Goal: Information Seeking & Learning: Find specific fact

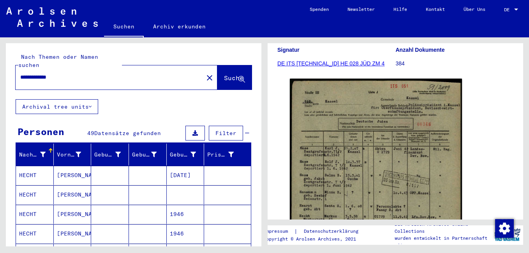
drag, startPoint x: 71, startPoint y: 69, endPoint x: -2, endPoint y: 69, distance: 72.1
click at [0, 69] on html "**********" at bounding box center [264, 126] width 529 height 253
type input "**********"
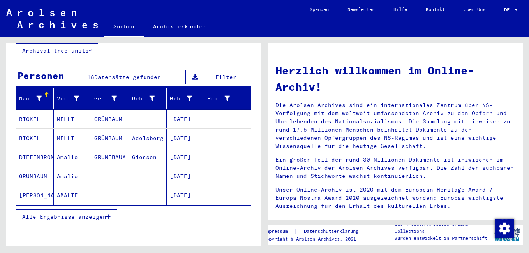
scroll to position [78, 0]
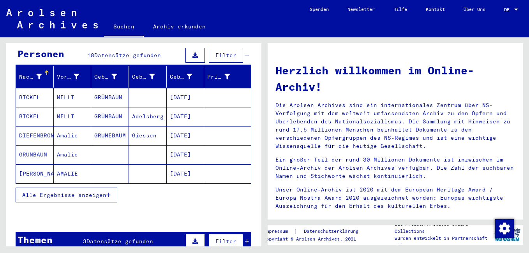
click at [36, 147] on mat-cell "GRÜNBAUM" at bounding box center [35, 154] width 38 height 19
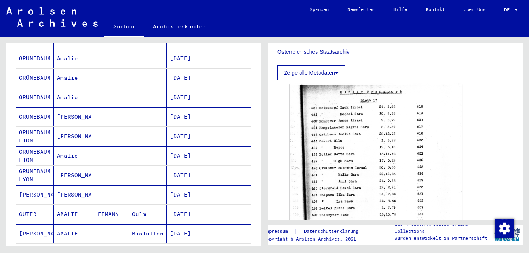
scroll to position [312, 0]
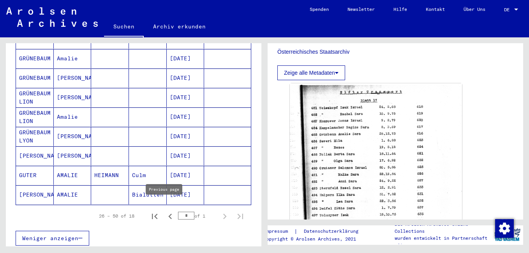
click at [168, 214] on icon "Previous page" at bounding box center [170, 216] width 4 height 5
type input "*"
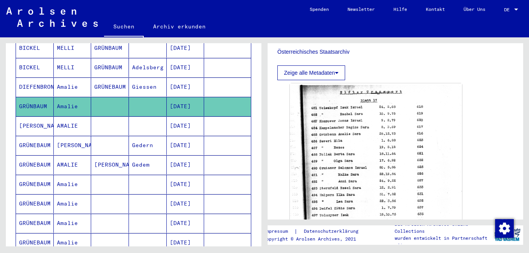
scroll to position [117, 0]
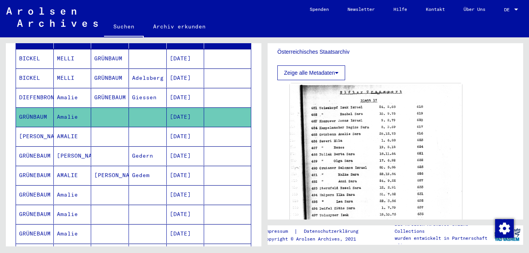
click at [28, 111] on mat-cell "GRÜNBAUM" at bounding box center [35, 117] width 38 height 19
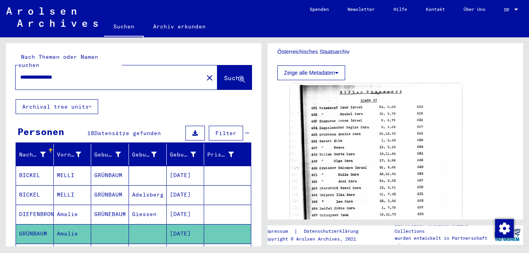
drag, startPoint x: 81, startPoint y: 69, endPoint x: -2, endPoint y: 69, distance: 82.6
click at [0, 69] on html "**********" at bounding box center [264, 126] width 529 height 253
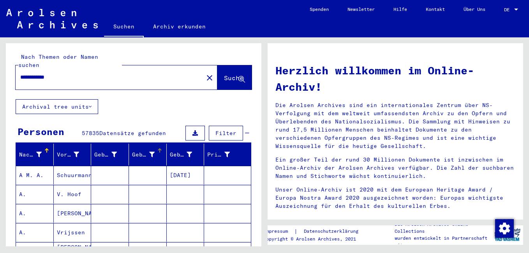
click at [141, 151] on div "Geburt‏" at bounding box center [143, 155] width 23 height 8
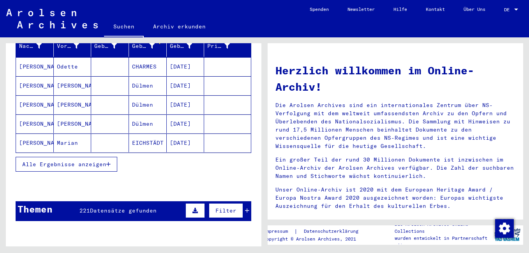
scroll to position [117, 0]
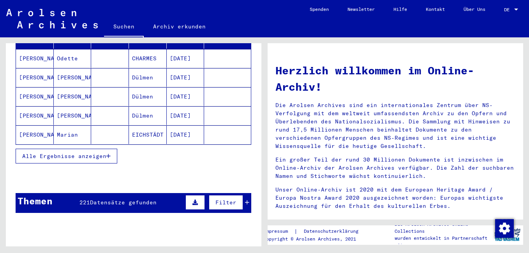
click at [108, 153] on icon "button" at bounding box center [108, 155] width 4 height 5
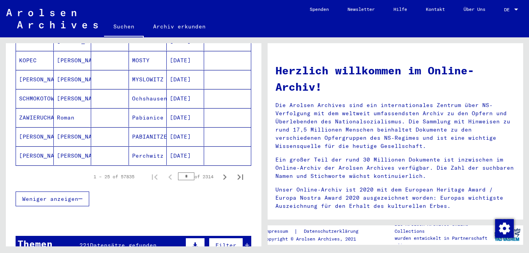
scroll to position [506, 0]
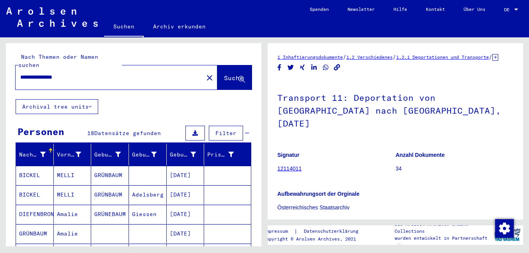
drag, startPoint x: 83, startPoint y: 69, endPoint x: 0, endPoint y: 69, distance: 83.0
click at [0, 69] on div "**********" at bounding box center [132, 141] width 265 height 209
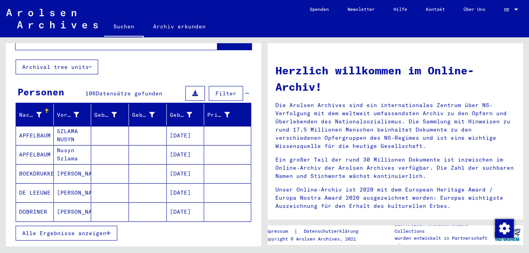
scroll to position [78, 0]
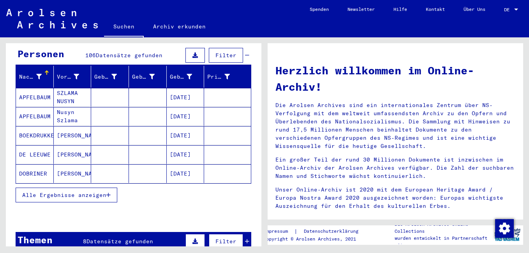
click at [104, 192] on span "Alle Ergebnisse anzeigen" at bounding box center [64, 195] width 84 height 7
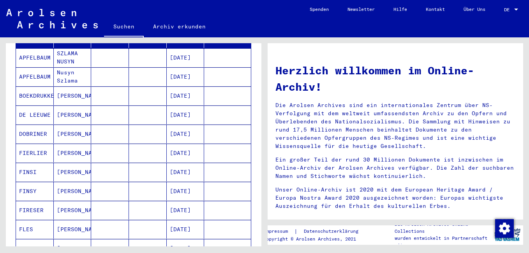
scroll to position [0, 0]
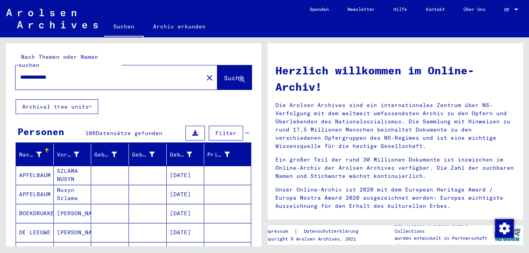
drag, startPoint x: 77, startPoint y: 69, endPoint x: -2, endPoint y: 69, distance: 78.3
click at [0, 69] on html "**********" at bounding box center [264, 126] width 529 height 253
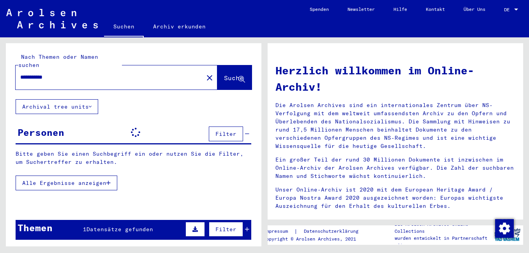
click at [50, 73] on input "**********" at bounding box center [107, 77] width 174 height 8
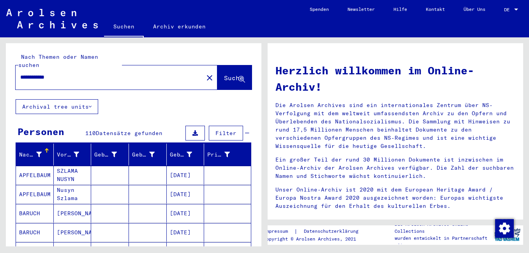
type input "**********"
click at [217, 65] on button "Suche" at bounding box center [234, 77] width 34 height 24
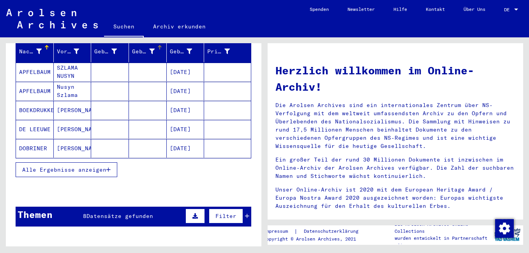
scroll to position [117, 0]
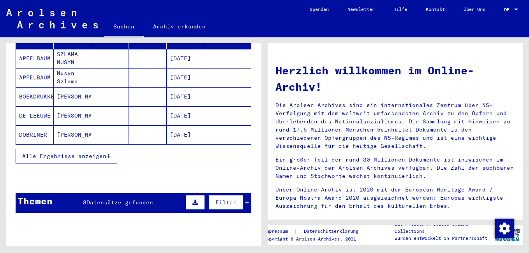
click at [102, 153] on span "Alle Ergebnisse anzeigen" at bounding box center [64, 156] width 84 height 7
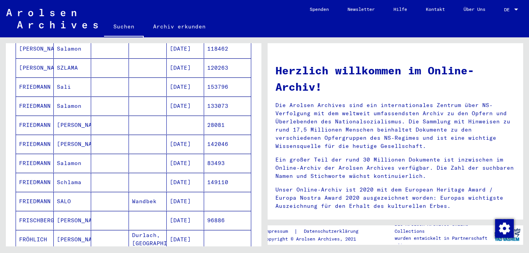
scroll to position [429, 0]
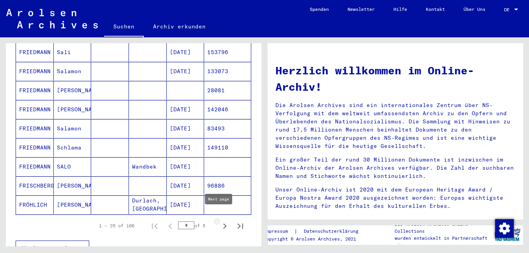
click at [219, 221] on icon "Next page" at bounding box center [224, 226] width 11 height 11
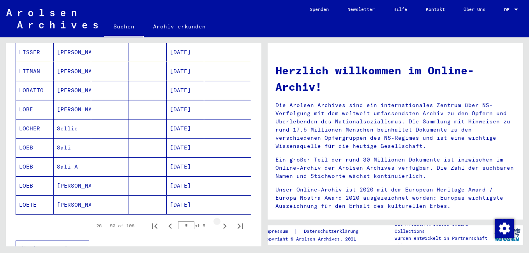
click at [219, 221] on icon "Next page" at bounding box center [224, 226] width 11 height 11
type input "*"
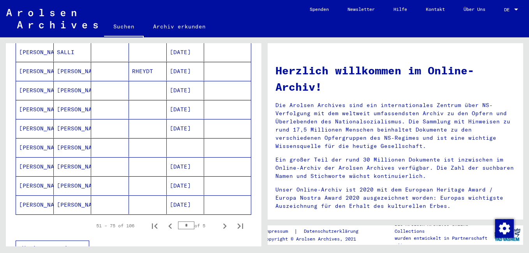
click at [30, 139] on mat-cell "[PERSON_NAME]" at bounding box center [35, 147] width 38 height 19
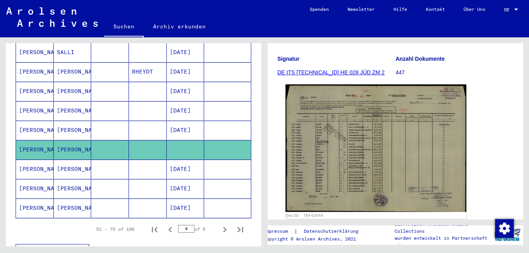
scroll to position [117, 0]
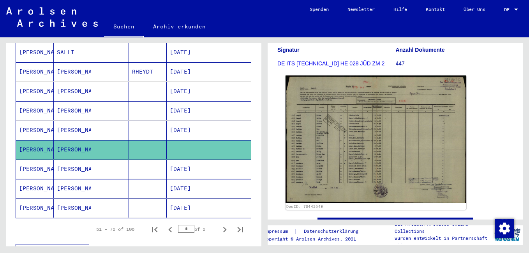
click at [381, 147] on img at bounding box center [376, 140] width 181 height 128
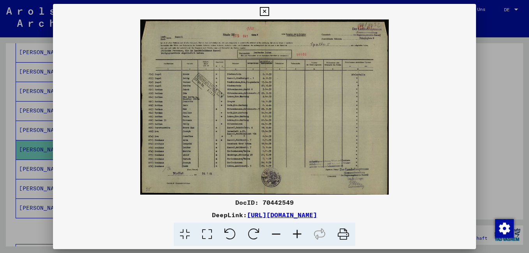
click at [299, 231] on icon at bounding box center [297, 235] width 21 height 24
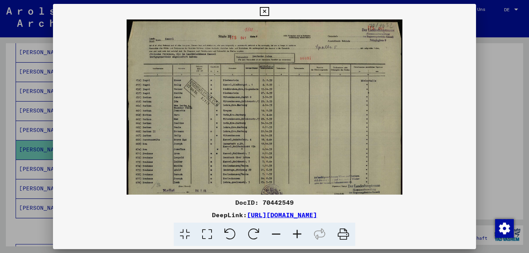
click at [299, 231] on icon at bounding box center [297, 235] width 21 height 24
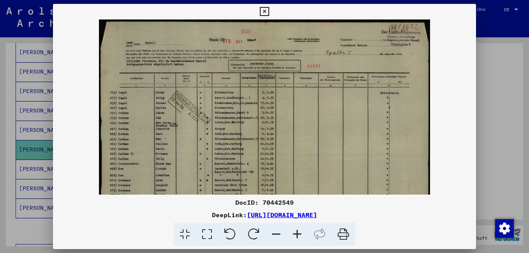
click at [299, 231] on icon at bounding box center [297, 235] width 21 height 24
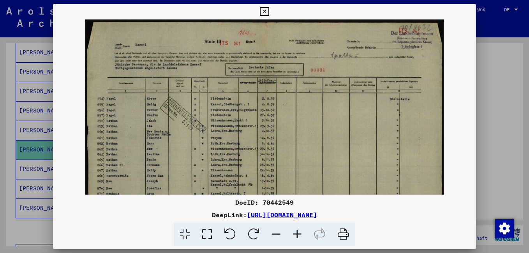
click at [299, 231] on icon at bounding box center [297, 235] width 21 height 24
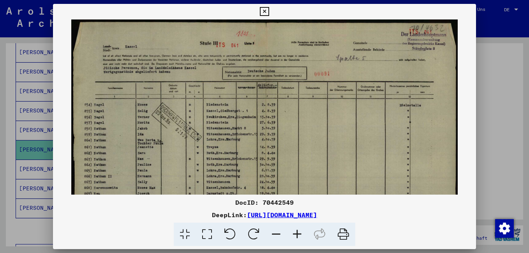
click at [299, 231] on icon at bounding box center [297, 235] width 21 height 24
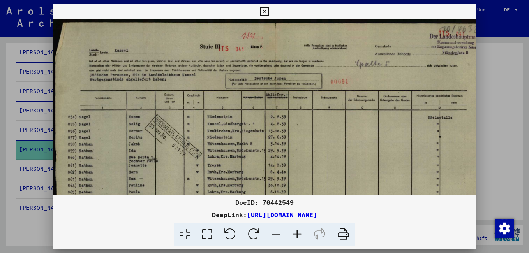
click at [299, 231] on icon at bounding box center [297, 235] width 21 height 24
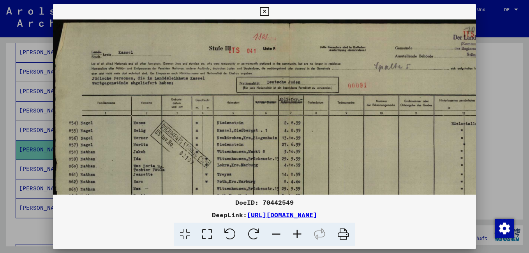
click at [299, 231] on icon at bounding box center [297, 235] width 21 height 24
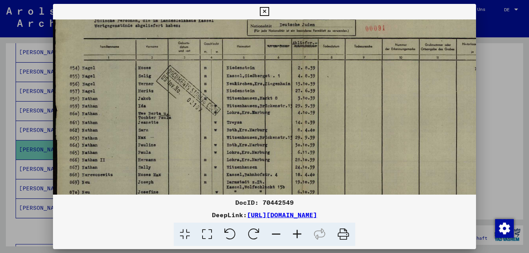
drag, startPoint x: 332, startPoint y: 167, endPoint x: 332, endPoint y: 102, distance: 65.4
click at [332, 103] on img at bounding box center [301, 133] width 497 height 351
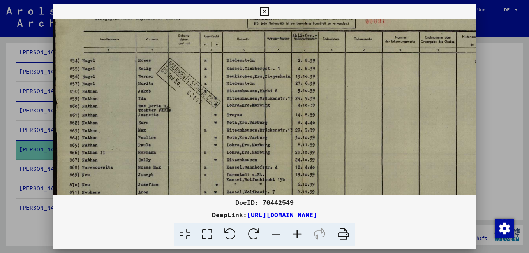
click at [328, 152] on img at bounding box center [301, 126] width 497 height 351
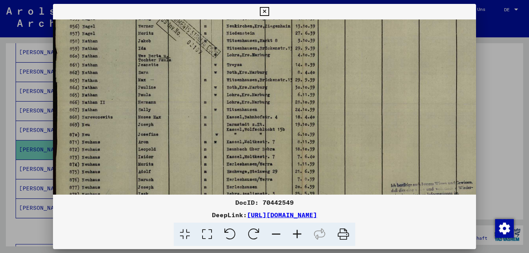
scroll to position [124, 0]
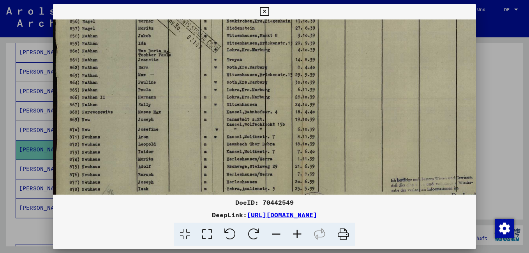
drag, startPoint x: 328, startPoint y: 158, endPoint x: 332, endPoint y: 104, distance: 54.7
click at [332, 104] on img at bounding box center [301, 71] width 497 height 351
click at [263, 10] on icon at bounding box center [264, 11] width 9 height 9
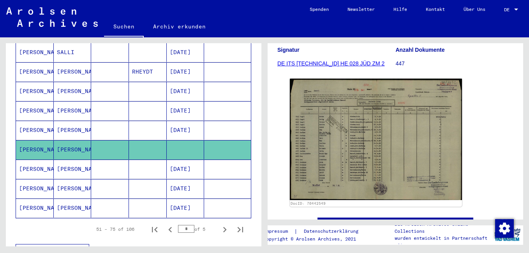
click at [27, 160] on mat-cell "[PERSON_NAME]" at bounding box center [35, 169] width 38 height 19
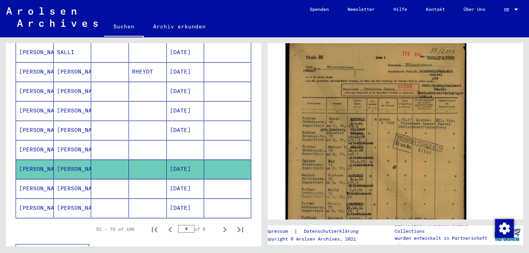
scroll to position [195, 0]
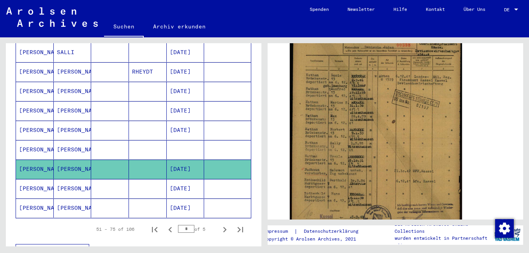
click at [23, 182] on mat-cell "[PERSON_NAME]" at bounding box center [35, 188] width 38 height 19
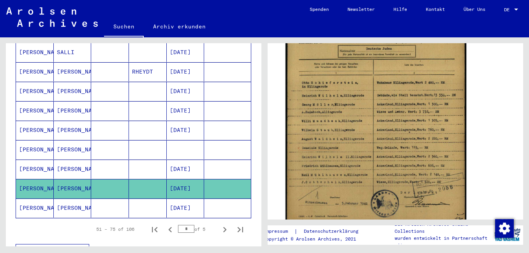
scroll to position [234, 0]
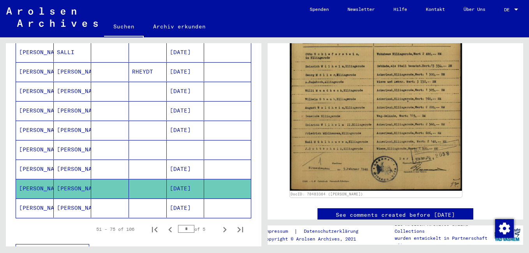
click at [25, 200] on mat-cell "[PERSON_NAME]" at bounding box center [35, 208] width 38 height 19
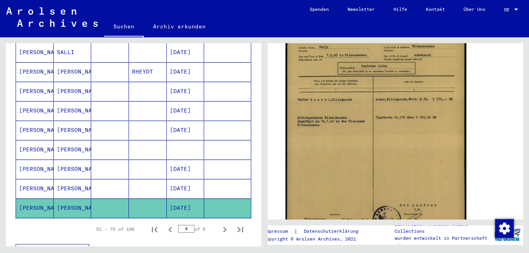
scroll to position [195, 0]
